Goal: Information Seeking & Learning: Learn about a topic

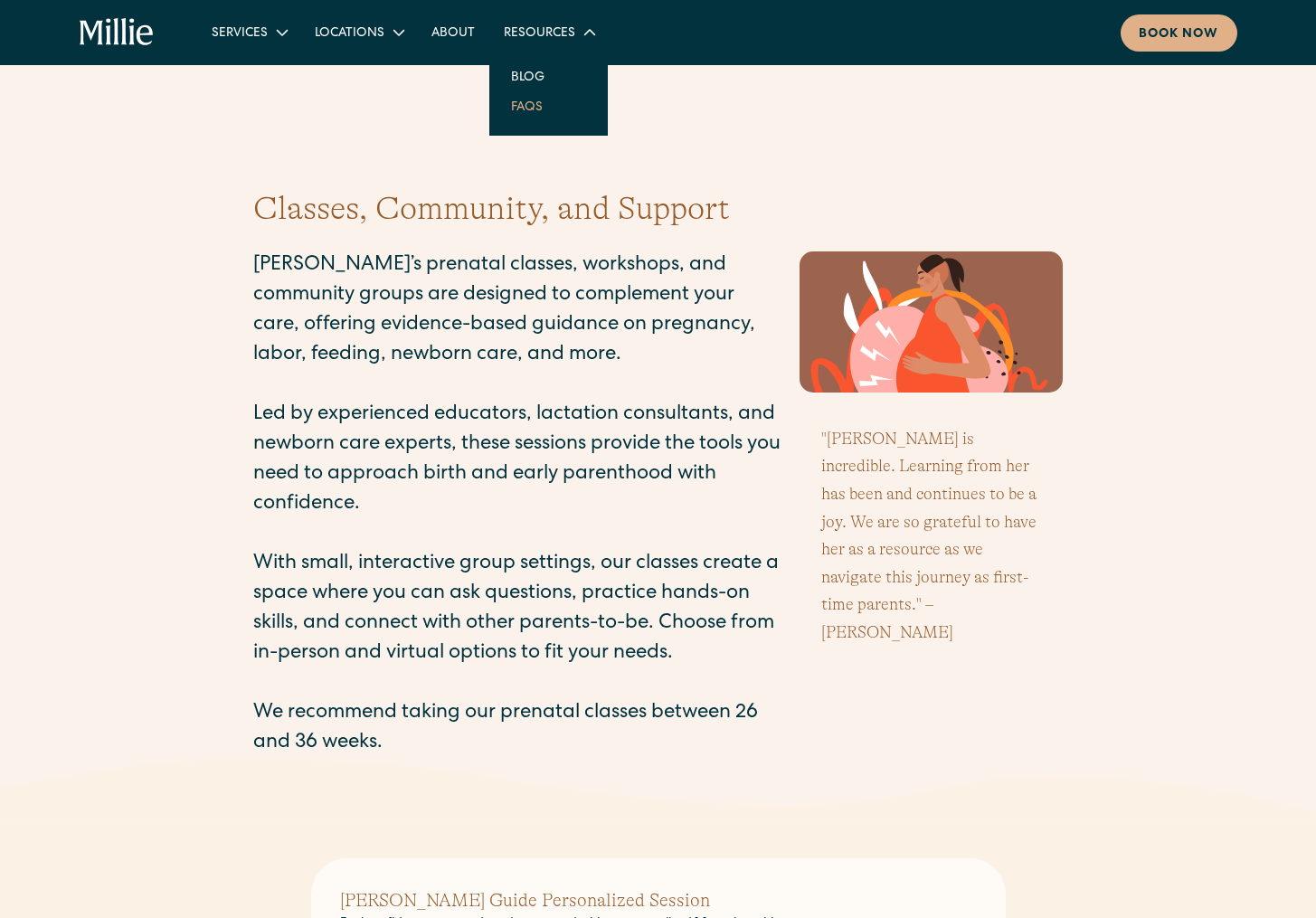
click at [531, 115] on link "FAQs" at bounding box center [527, 107] width 61 height 30
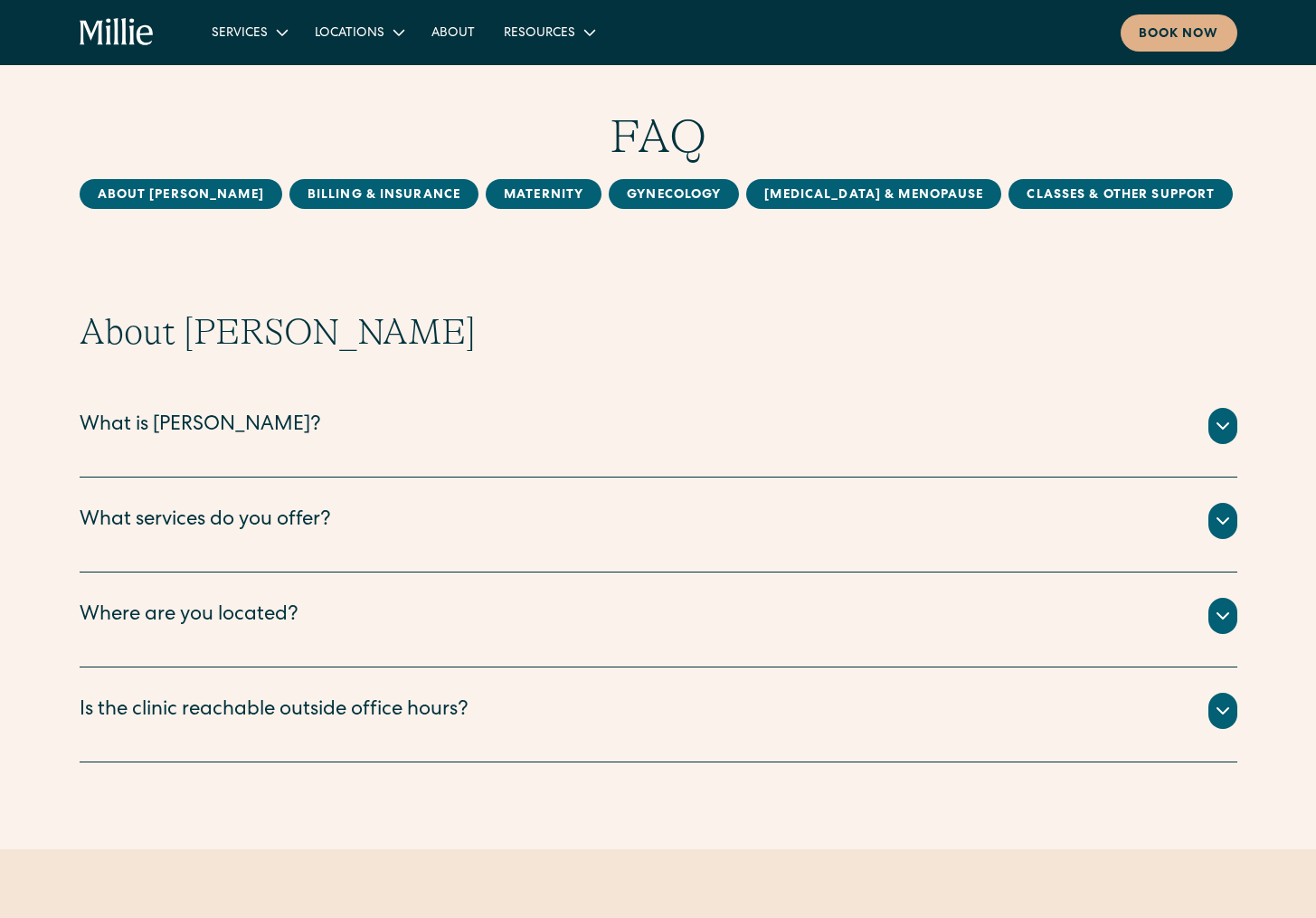
click at [217, 433] on div "What is Millie?" at bounding box center [658, 426] width 1158 height 36
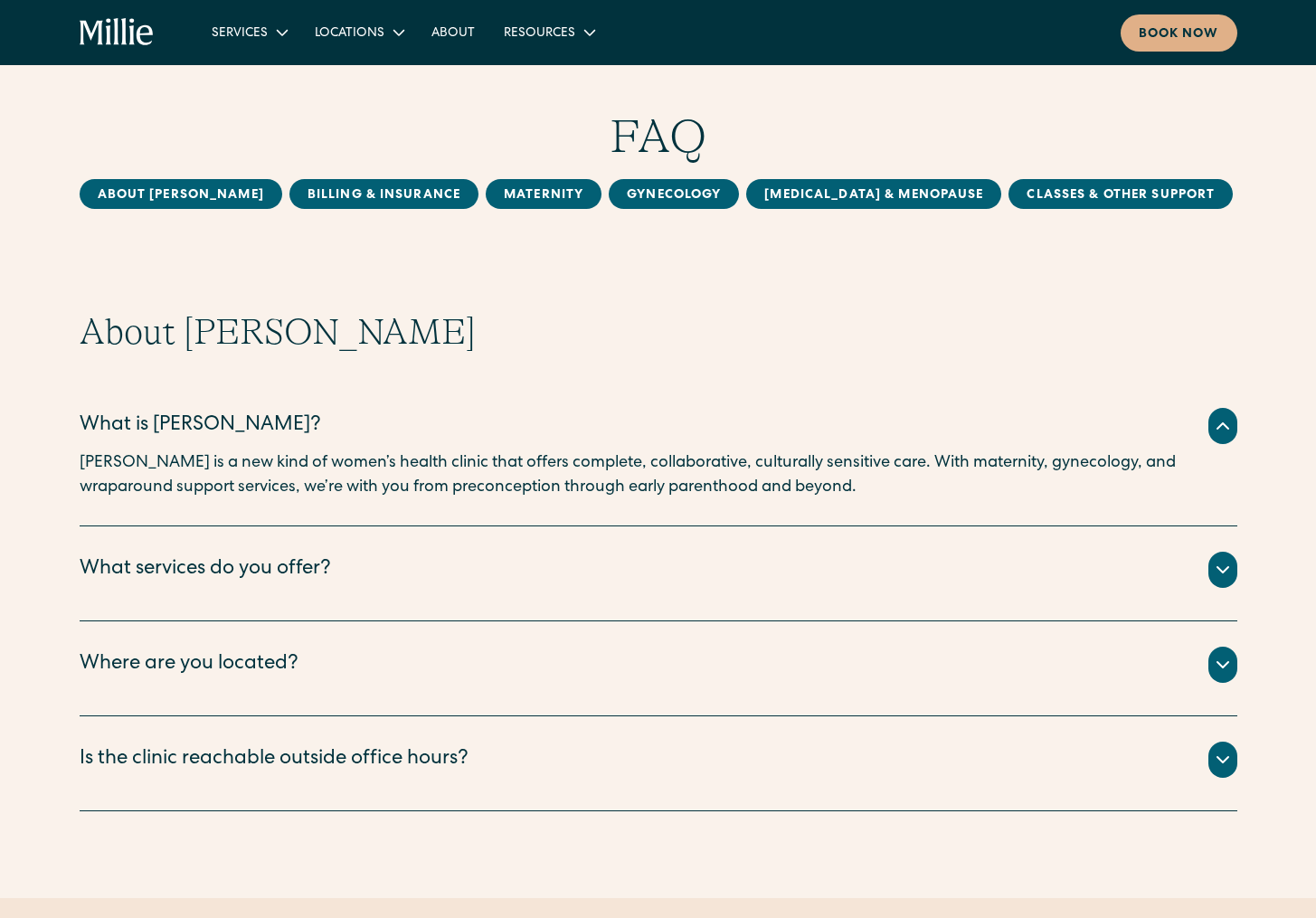
click at [285, 564] on div "What services do you offer?" at bounding box center [205, 571] width 251 height 30
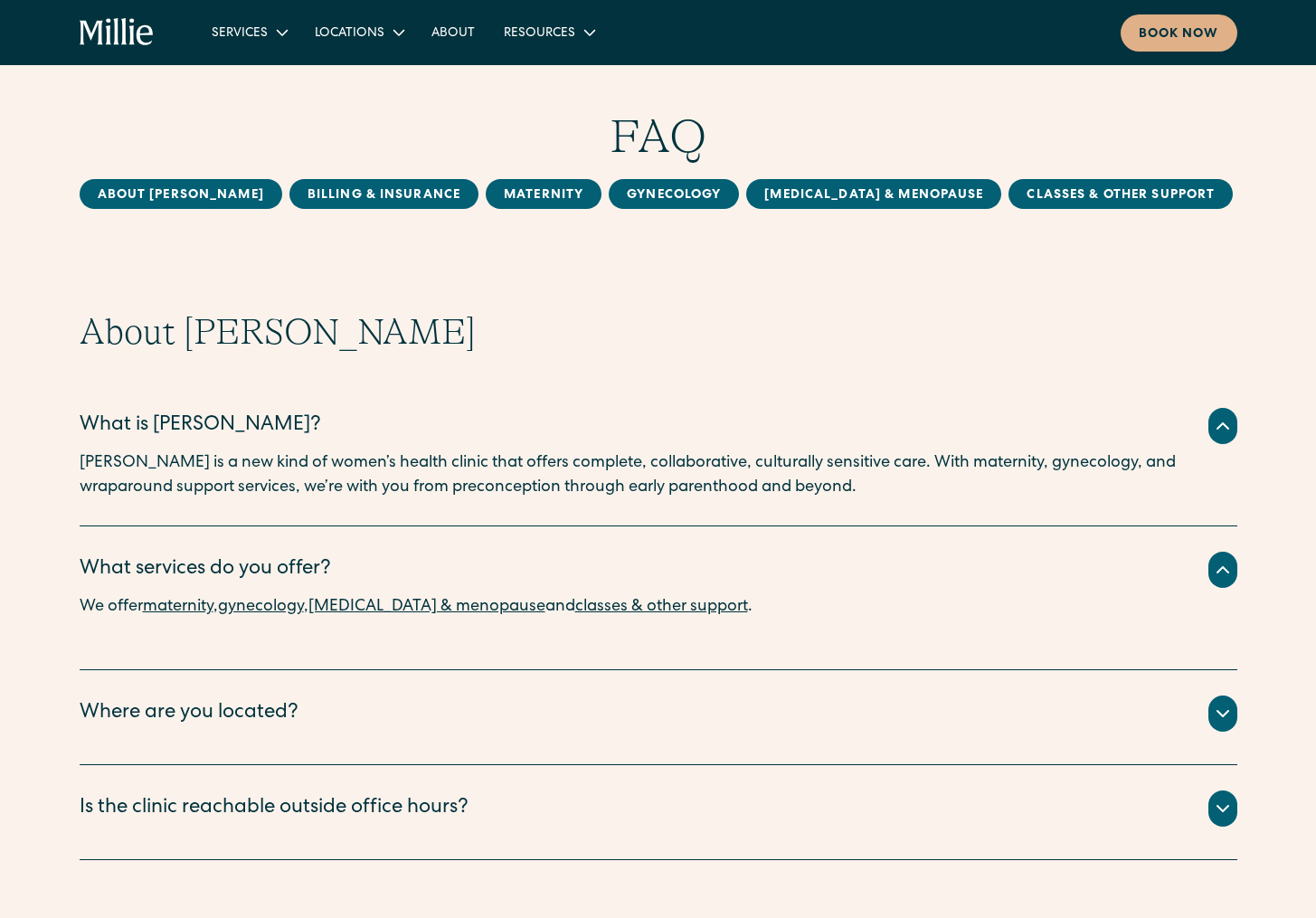
click at [206, 609] on link "maternity" at bounding box center [178, 606] width 71 height 16
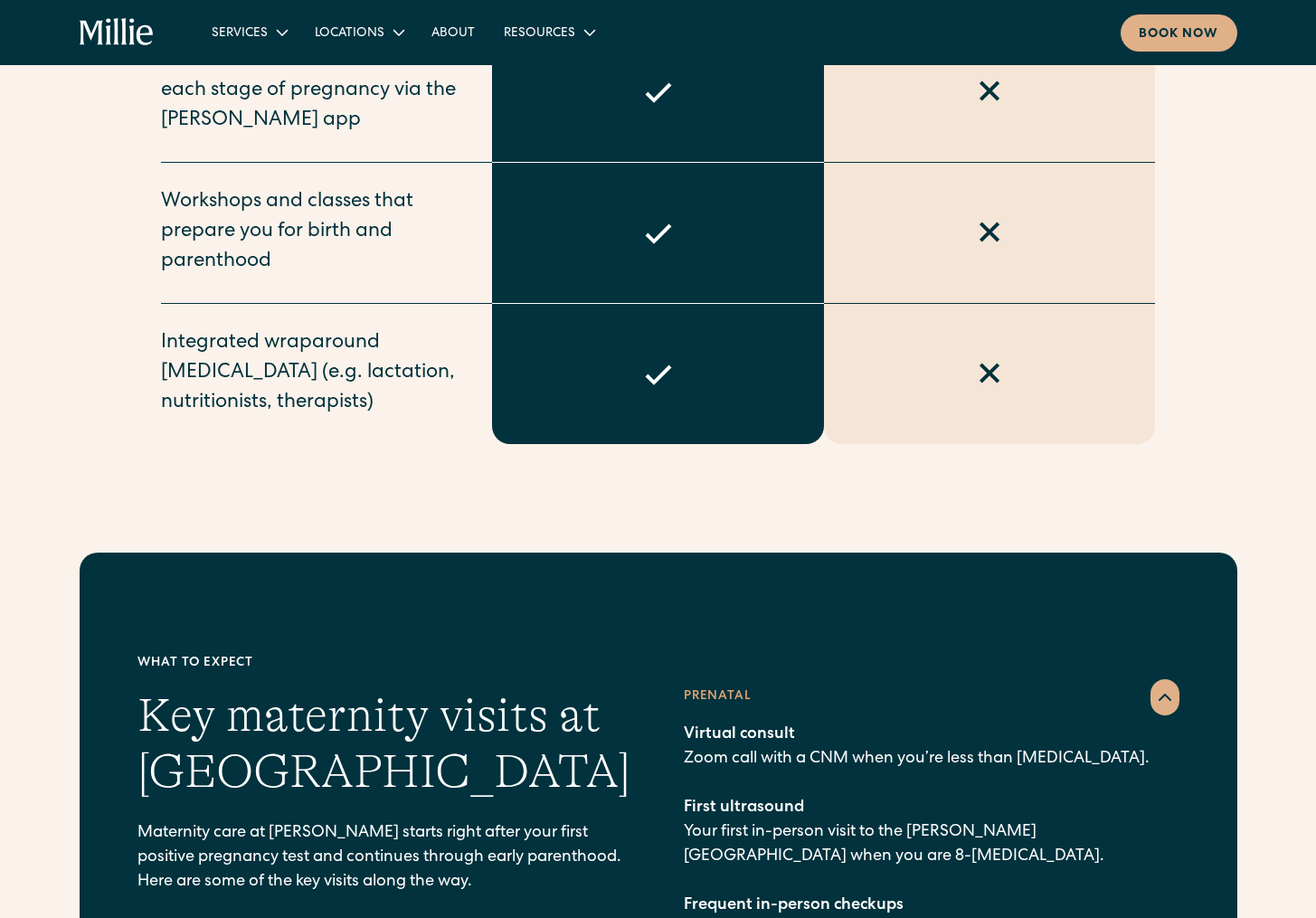
scroll to position [2382, 0]
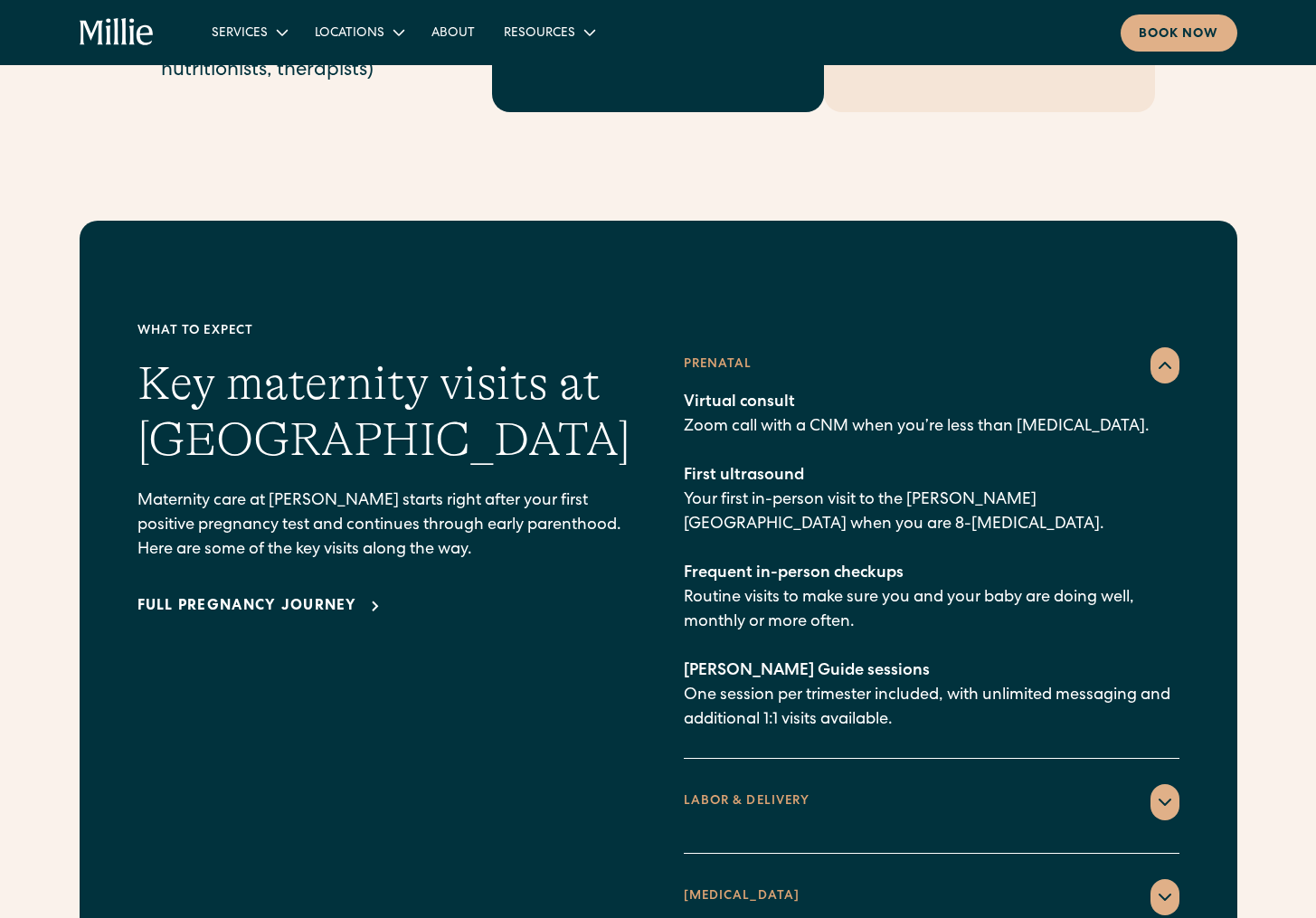
click at [270, 597] on div "Full pregnancy journey" at bounding box center [247, 607] width 220 height 22
